Goal: Information Seeking & Learning: Find specific fact

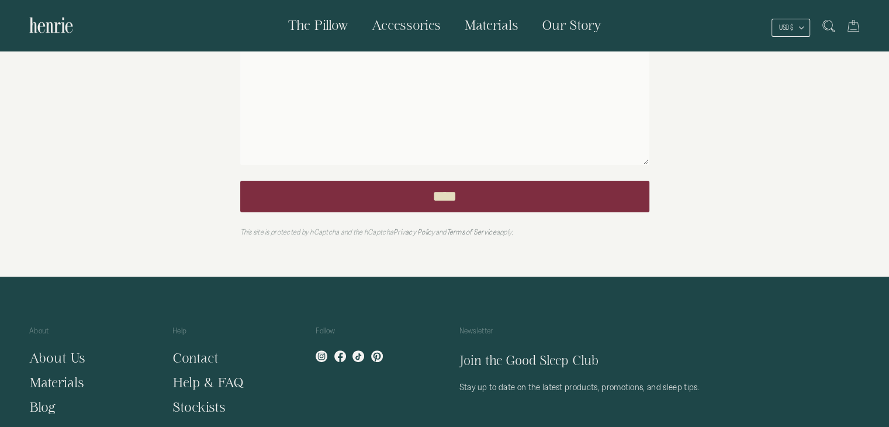
scroll to position [426, 0]
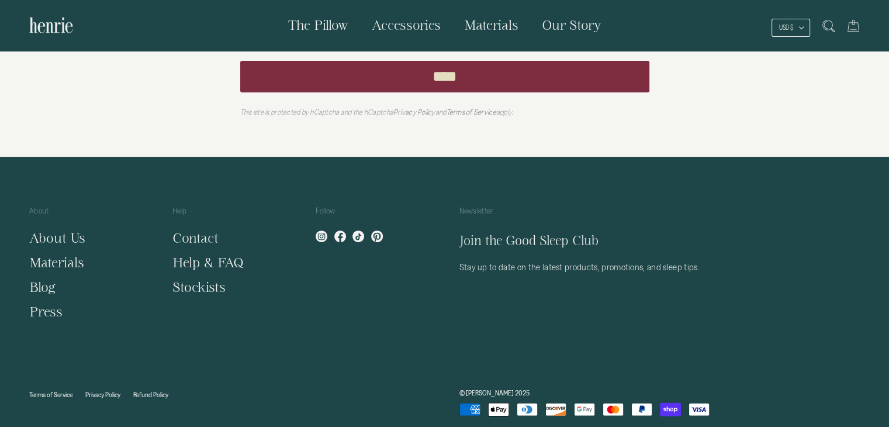
drag, startPoint x: 61, startPoint y: 388, endPoint x: 125, endPoint y: 219, distance: 180.2
click at [61, 391] on link "Terms of Service" at bounding box center [50, 395] width 43 height 8
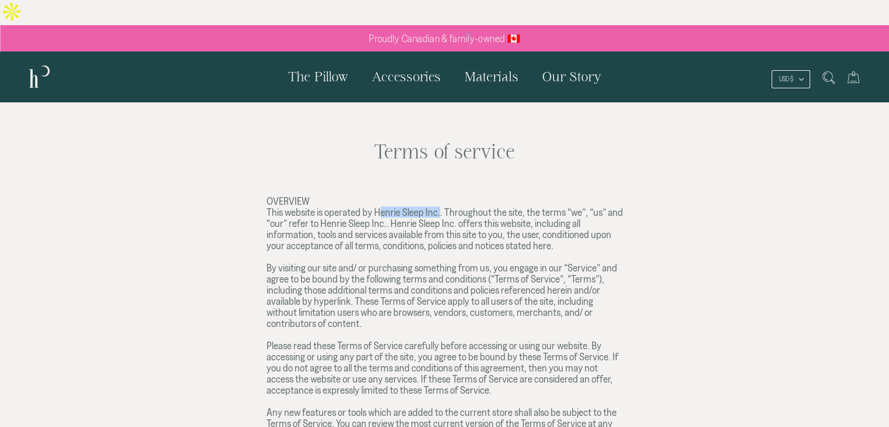
drag, startPoint x: 374, startPoint y: 185, endPoint x: 435, endPoint y: 185, distance: 61.4
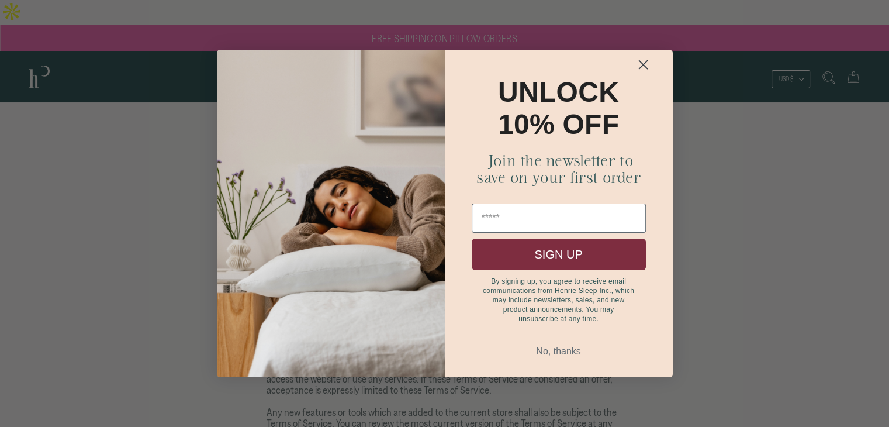
click at [645, 62] on circle "Close dialog" at bounding box center [642, 64] width 19 height 19
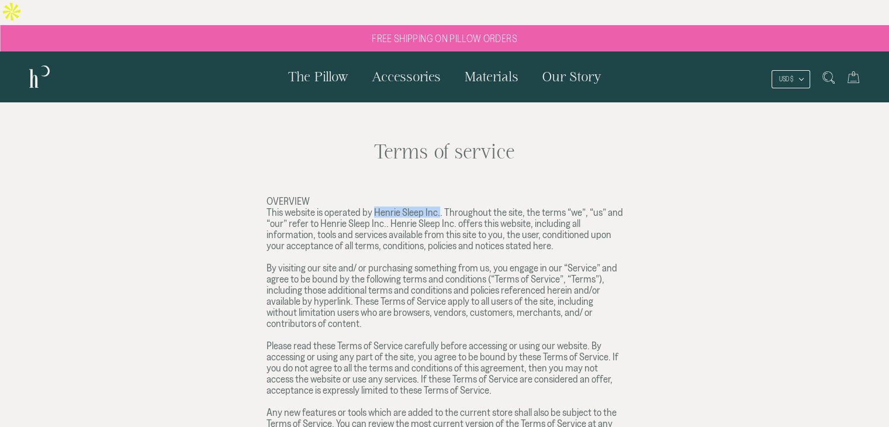
drag, startPoint x: 372, startPoint y: 187, endPoint x: 436, endPoint y: 187, distance: 64.3
copy div "Henrie Sleep Inc"
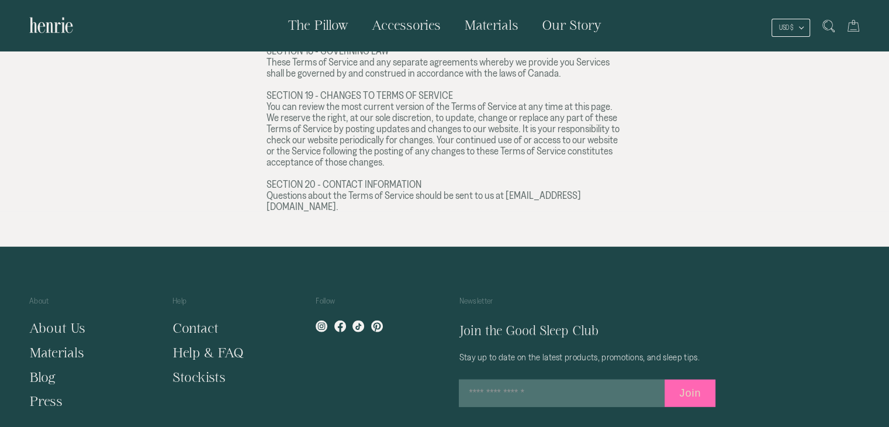
scroll to position [3044, 0]
